Goal: Navigation & Orientation: Find specific page/section

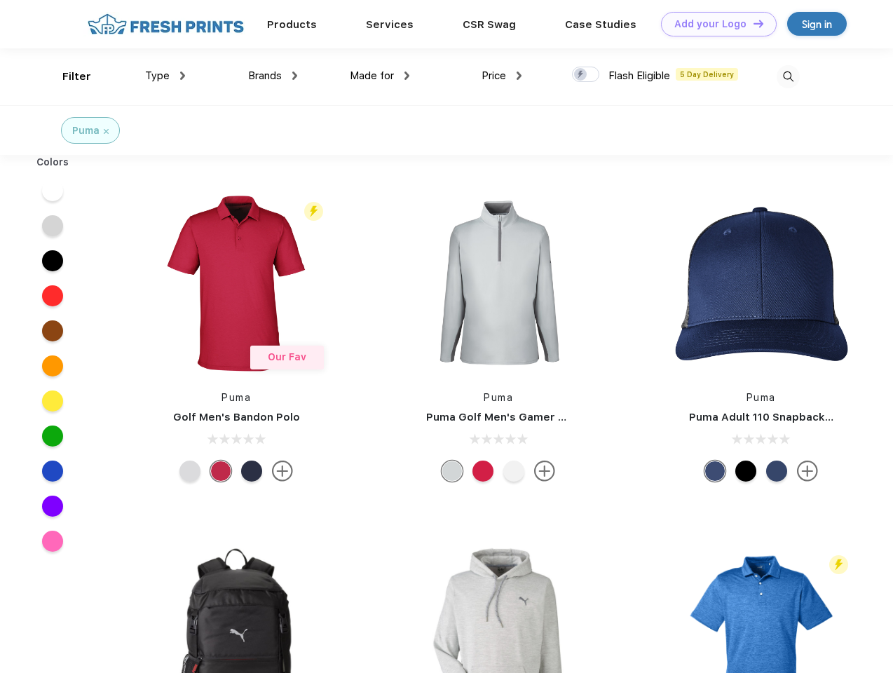
click at [713, 24] on link "Add your Logo Design Tool" at bounding box center [719, 24] width 116 height 25
click at [0, 0] on div "Design Tool" at bounding box center [0, 0] width 0 height 0
click at [752, 23] on link "Add your Logo Design Tool" at bounding box center [719, 24] width 116 height 25
click at [67, 76] on div "Filter" at bounding box center [76, 77] width 29 height 16
click at [165, 76] on span "Type" at bounding box center [157, 75] width 25 height 13
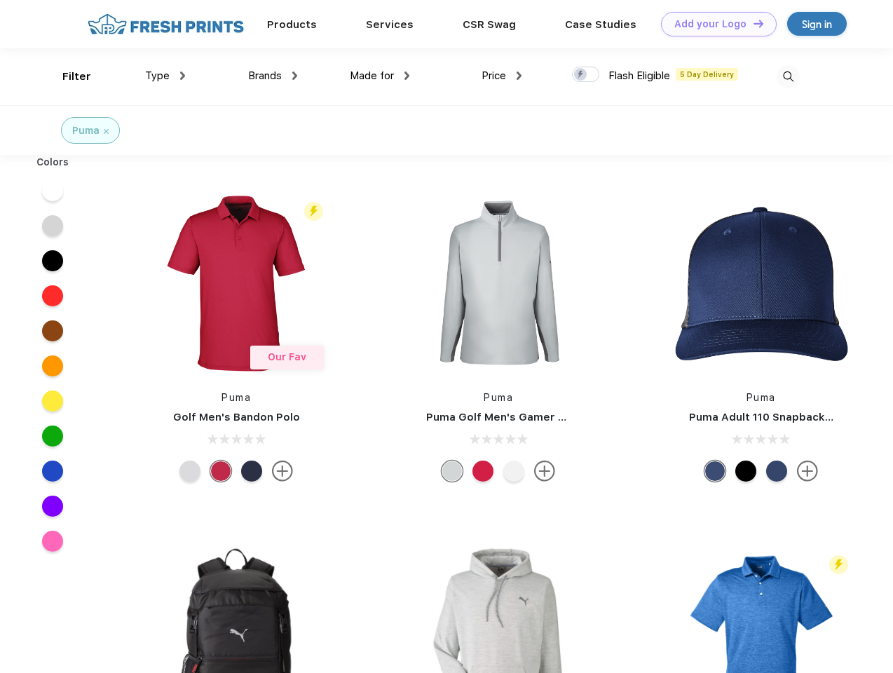
click at [273, 76] on span "Brands" at bounding box center [265, 75] width 34 height 13
click at [380, 76] on span "Made for" at bounding box center [372, 75] width 44 height 13
click at [502, 76] on span "Price" at bounding box center [493, 75] width 25 height 13
click at [586, 75] on div at bounding box center [585, 74] width 27 height 15
click at [581, 75] on input "checkbox" at bounding box center [576, 70] width 9 height 9
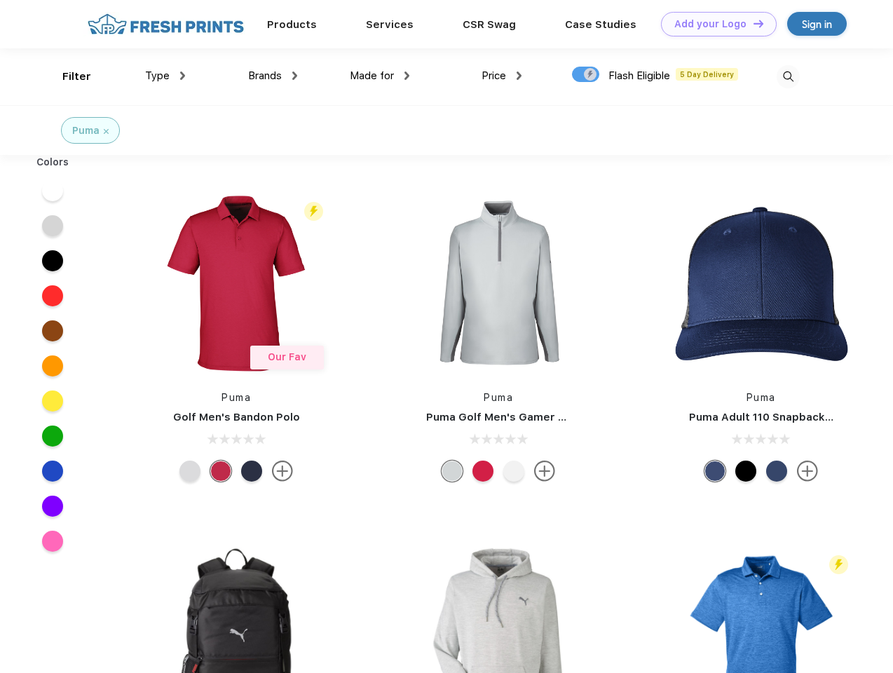
click at [788, 76] on img at bounding box center [787, 76] width 23 height 23
